Goal: Transaction & Acquisition: Purchase product/service

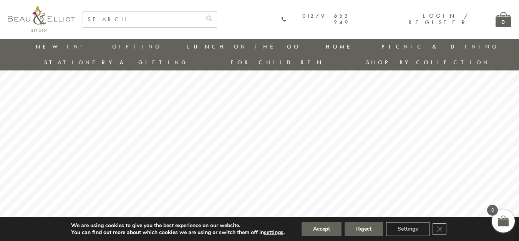
scroll to position [61, 0]
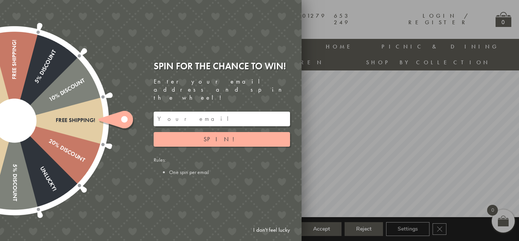
click at [283, 232] on link "I don't feel lucky" at bounding box center [272, 230] width 45 height 14
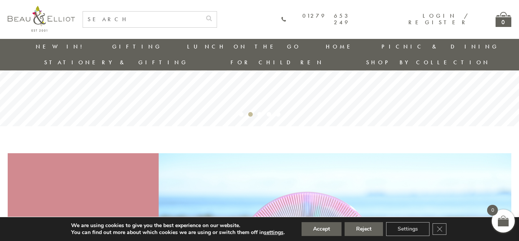
scroll to position [330, 0]
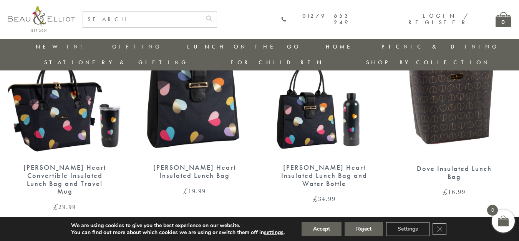
scroll to position [1330, 0]
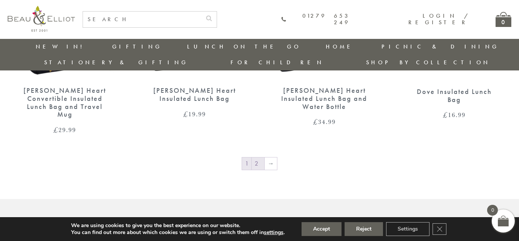
click at [261, 157] on link "2" at bounding box center [258, 163] width 13 height 12
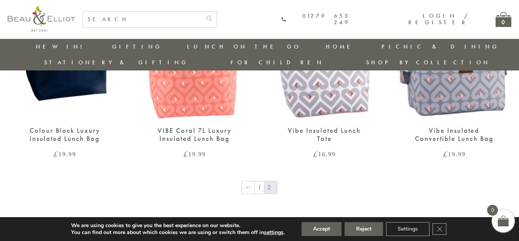
scroll to position [600, 0]
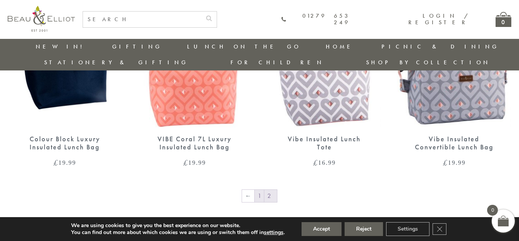
click at [260, 190] on link "1" at bounding box center [259, 196] width 9 height 12
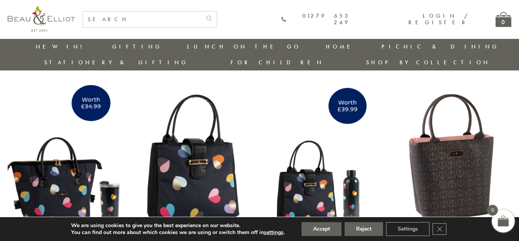
scroll to position [1253, 0]
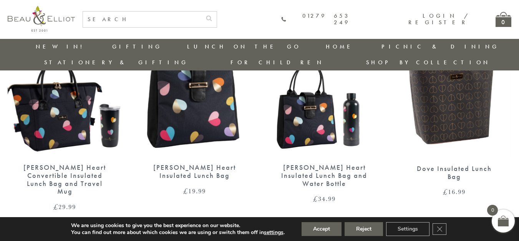
click at [194, 163] on div "Emily Heart Insulated Lunch Bag" at bounding box center [195, 171] width 88 height 16
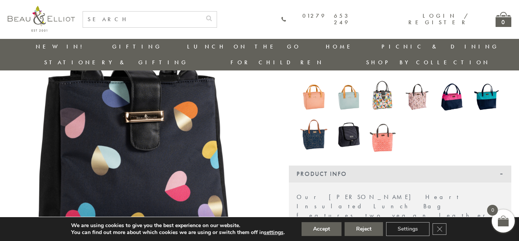
scroll to position [134, 0]
